Goal: Find contact information: Find contact information

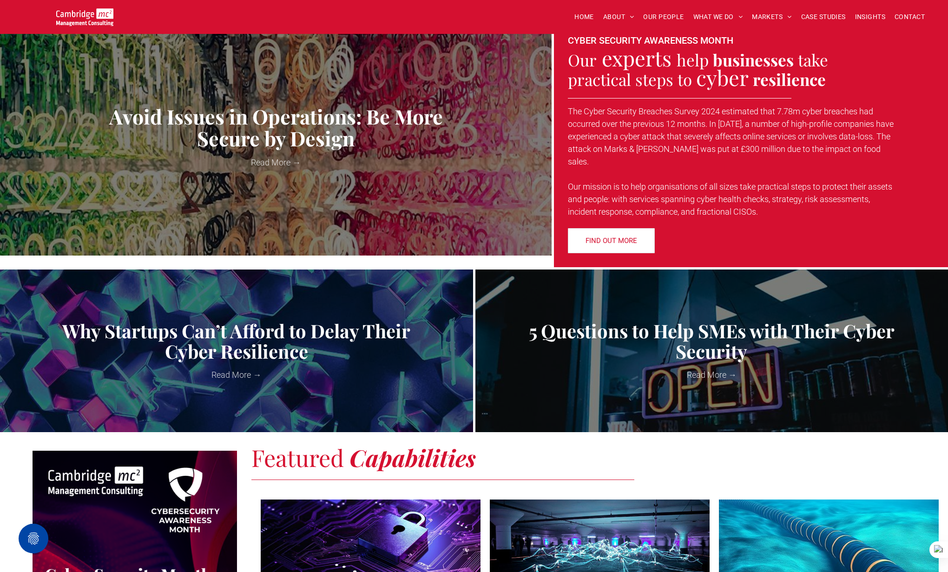
scroll to position [292, 0]
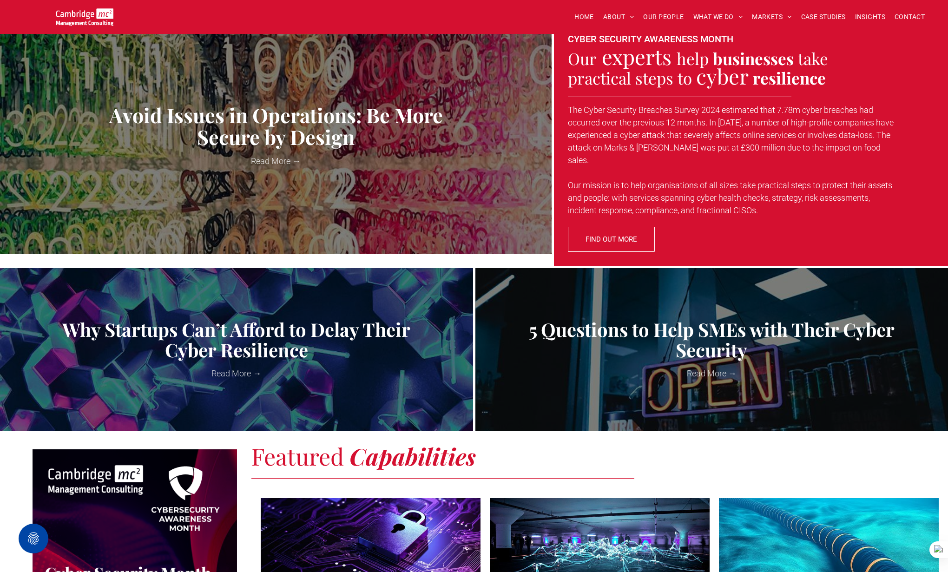
click at [591, 228] on span "FIND OUT MORE" at bounding box center [611, 239] width 52 height 23
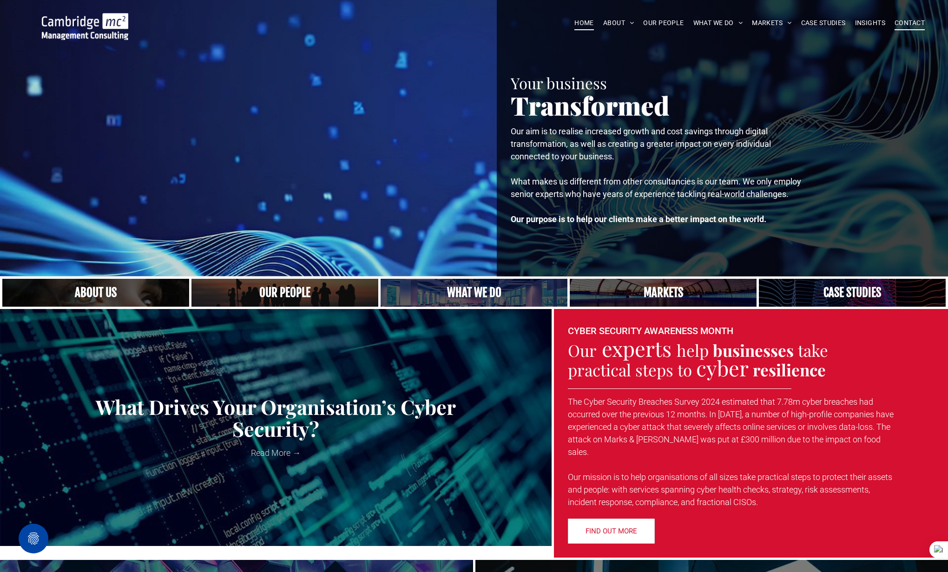
click at [896, 20] on span "CONTACT" at bounding box center [909, 23] width 30 height 14
